Goal: Navigation & Orientation: Find specific page/section

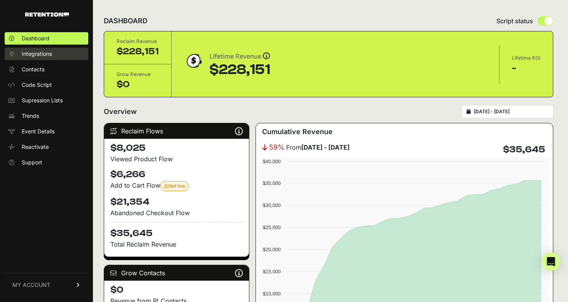
click at [28, 50] on span "Integrations" at bounding box center [37, 54] width 30 height 8
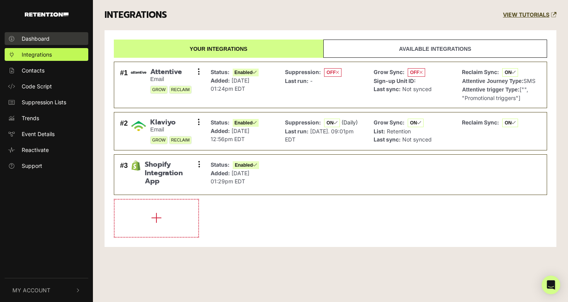
click at [35, 40] on span "Dashboard" at bounding box center [36, 38] width 28 height 8
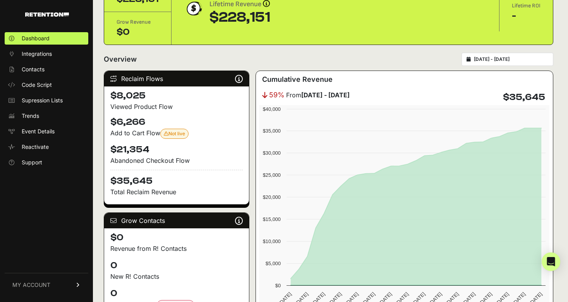
scroll to position [59, 0]
